Goal: Check status

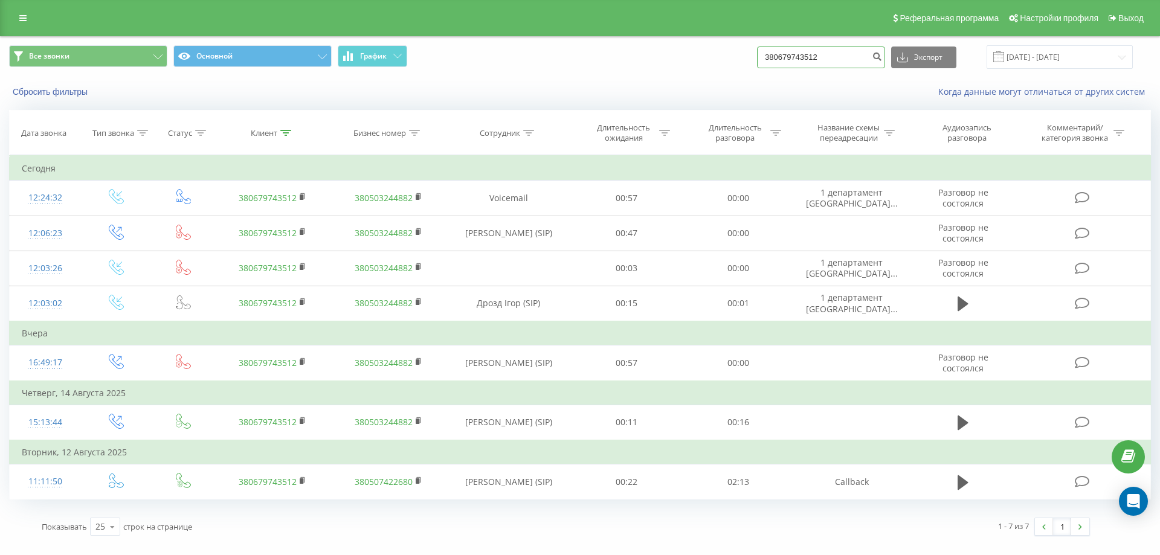
click at [805, 60] on input "380679743512" at bounding box center [821, 58] width 128 height 22
paste input "7070898"
type input "380677070898"
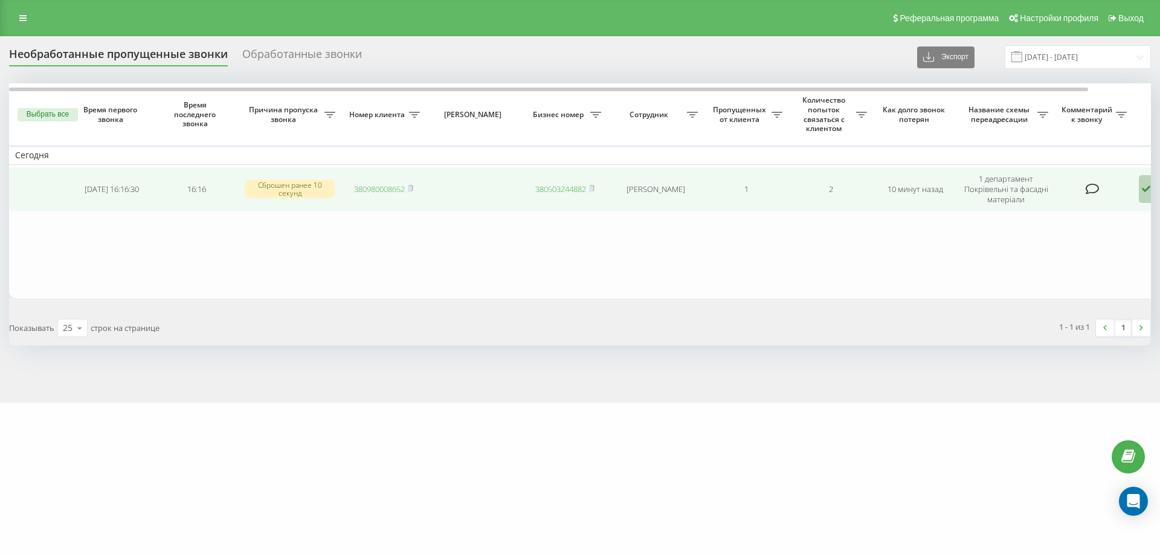
click at [1144, 189] on icon at bounding box center [1146, 189] width 15 height 28
click at [1132, 209] on div "Не удалось связаться" at bounding box center [1091, 215] width 231 height 22
